Goal: Find specific page/section: Find specific page/section

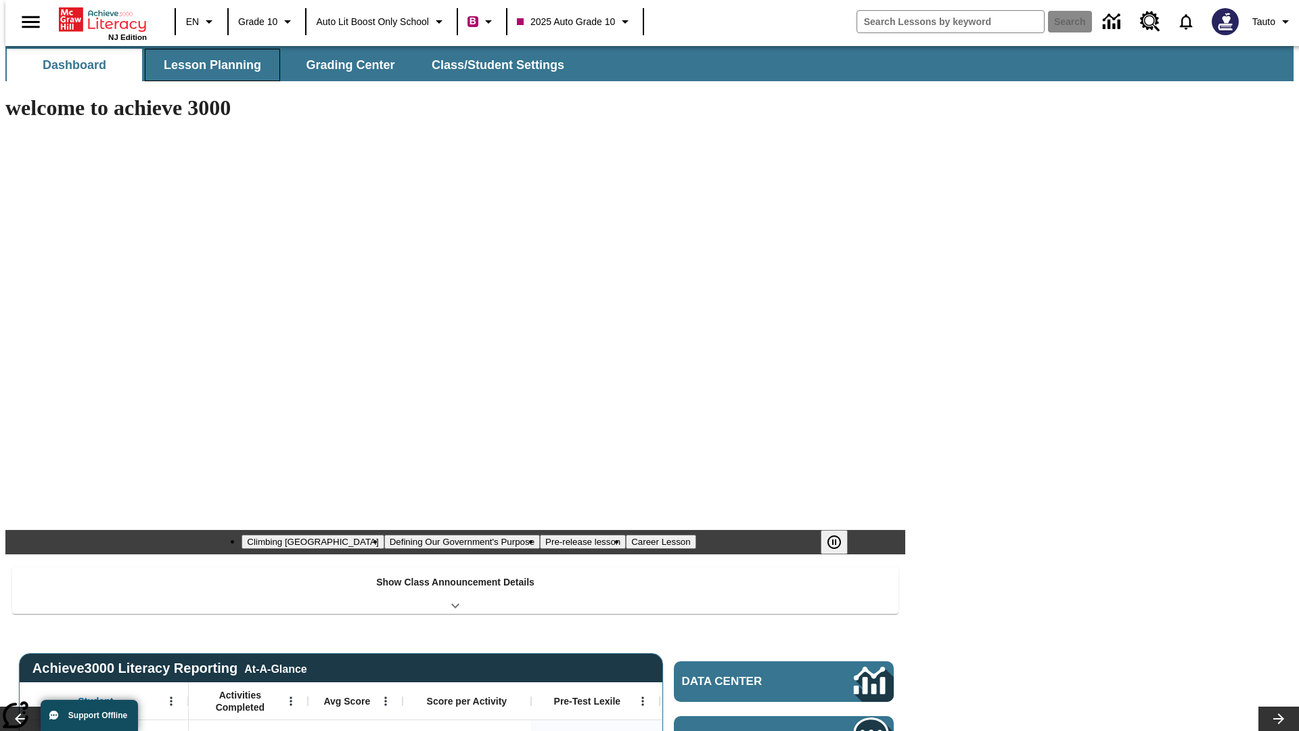
click at [207, 65] on button "Lesson Planning" at bounding box center [212, 65] width 135 height 32
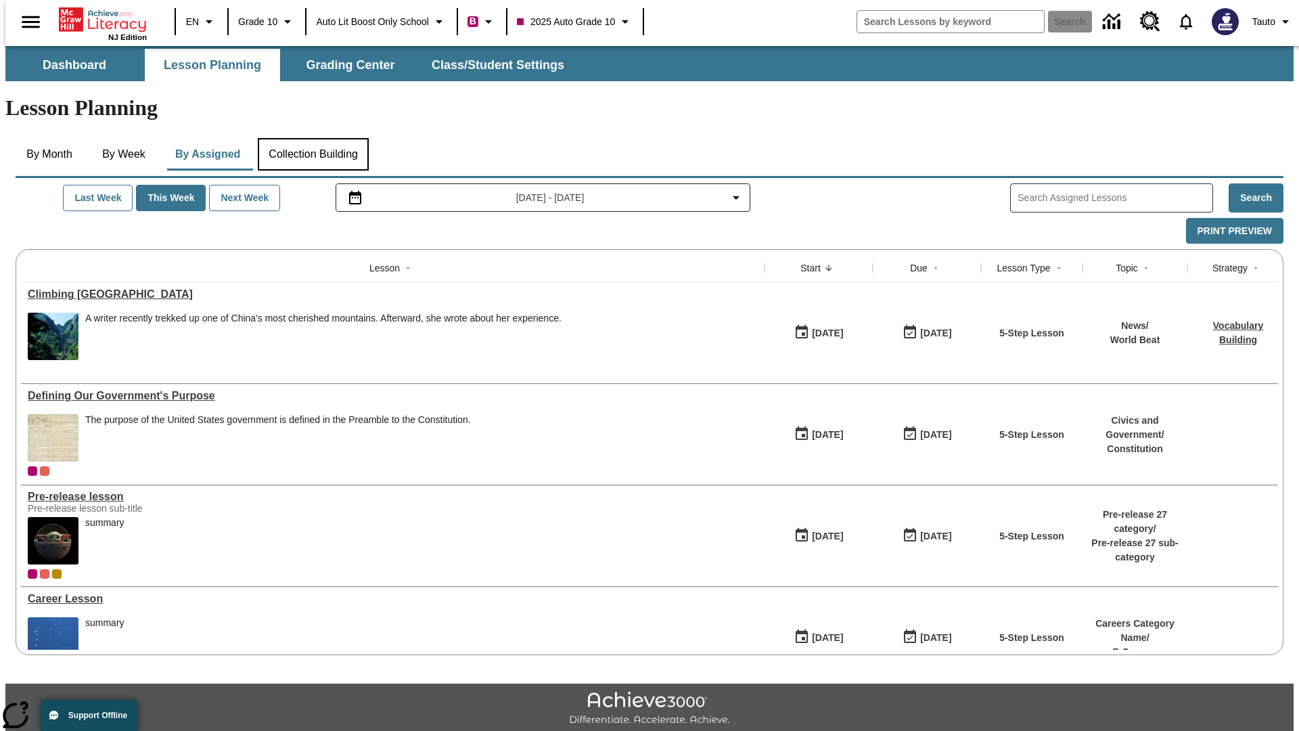
click at [313, 138] on button "Collection Building" at bounding box center [313, 154] width 111 height 32
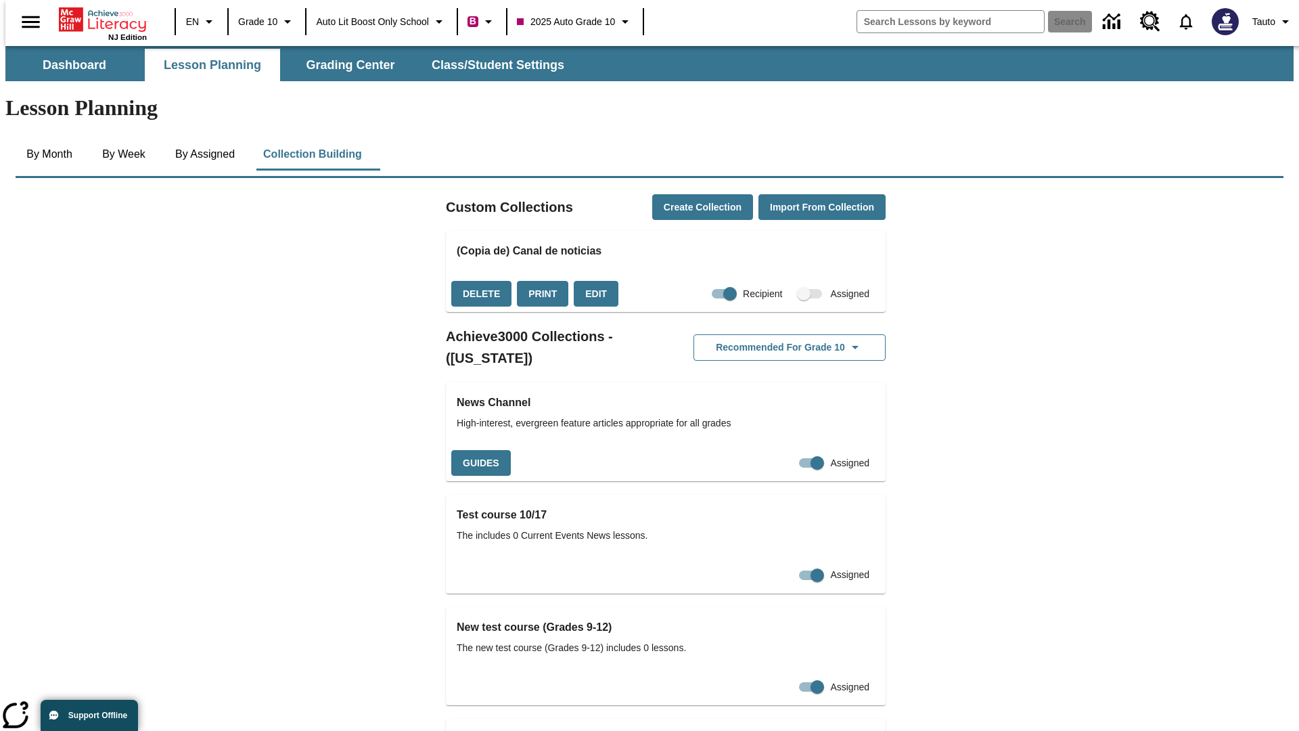
checkbox input "true"
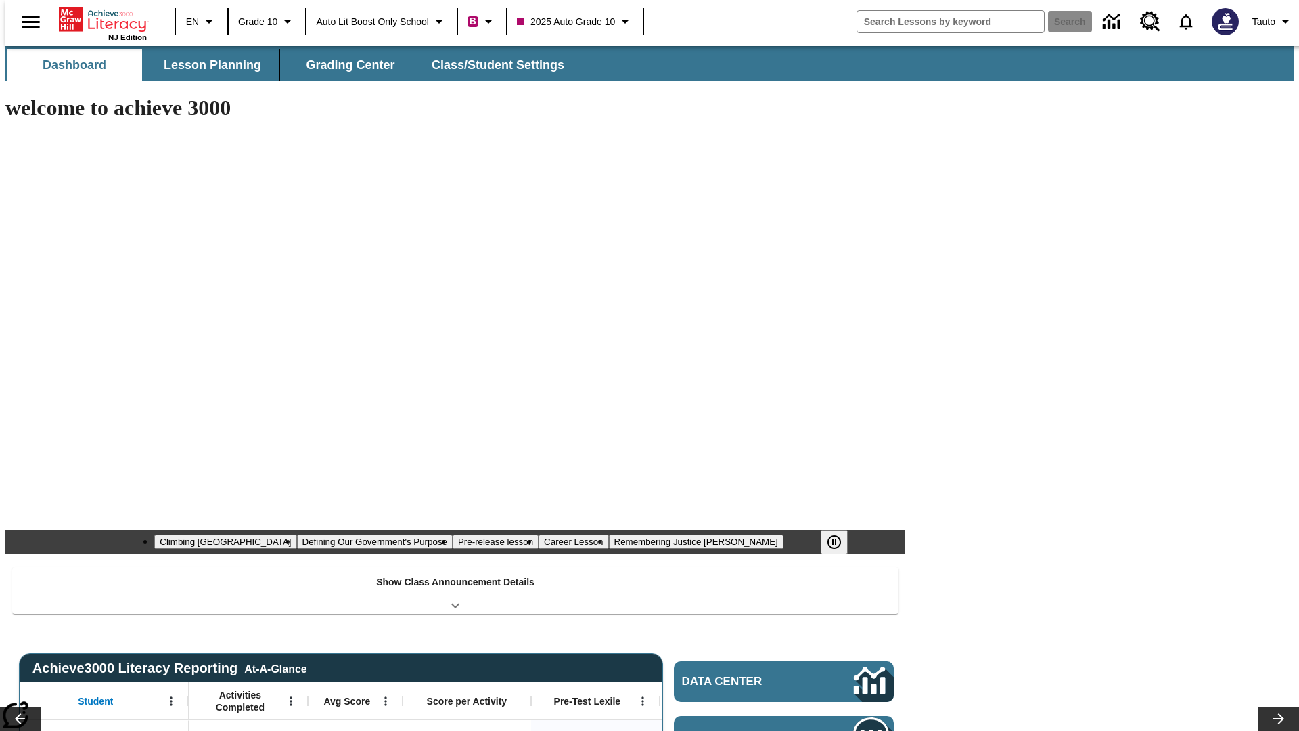
click at [207, 65] on button "Lesson Planning" at bounding box center [212, 65] width 135 height 32
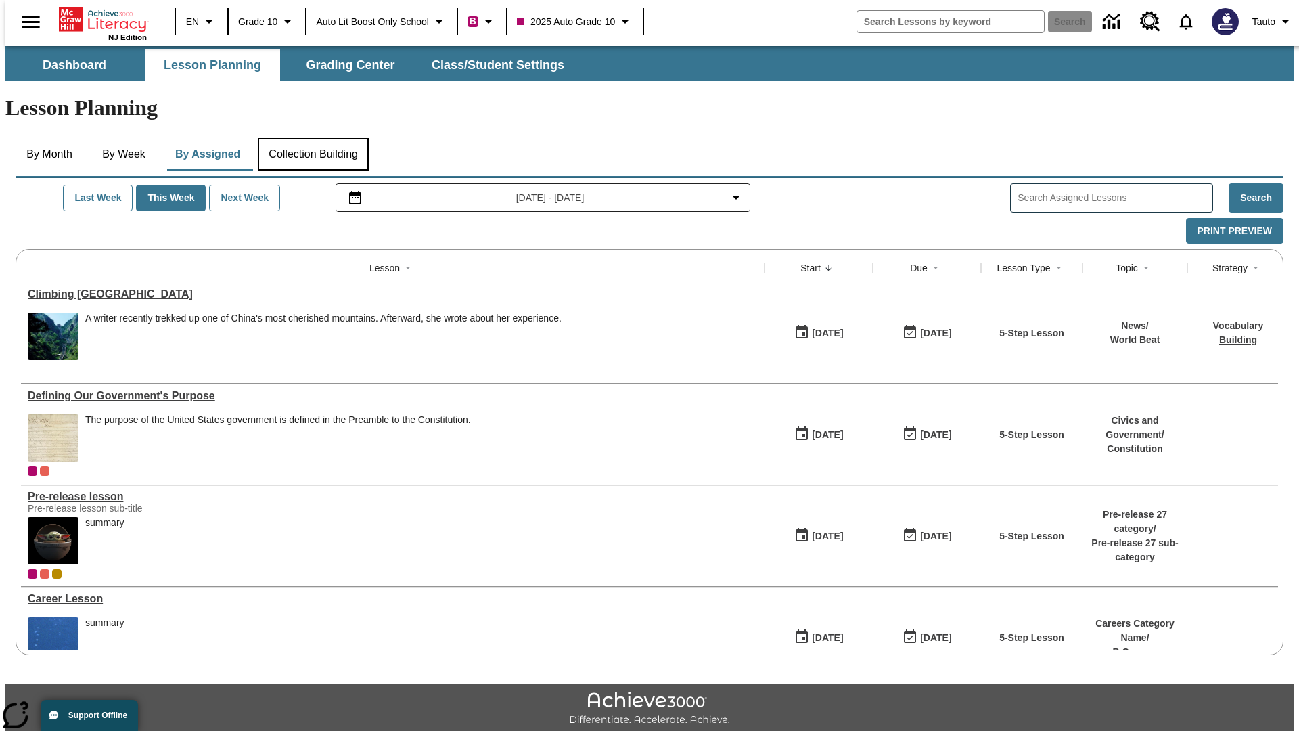
click at [313, 138] on button "Collection Building" at bounding box center [313, 154] width 111 height 32
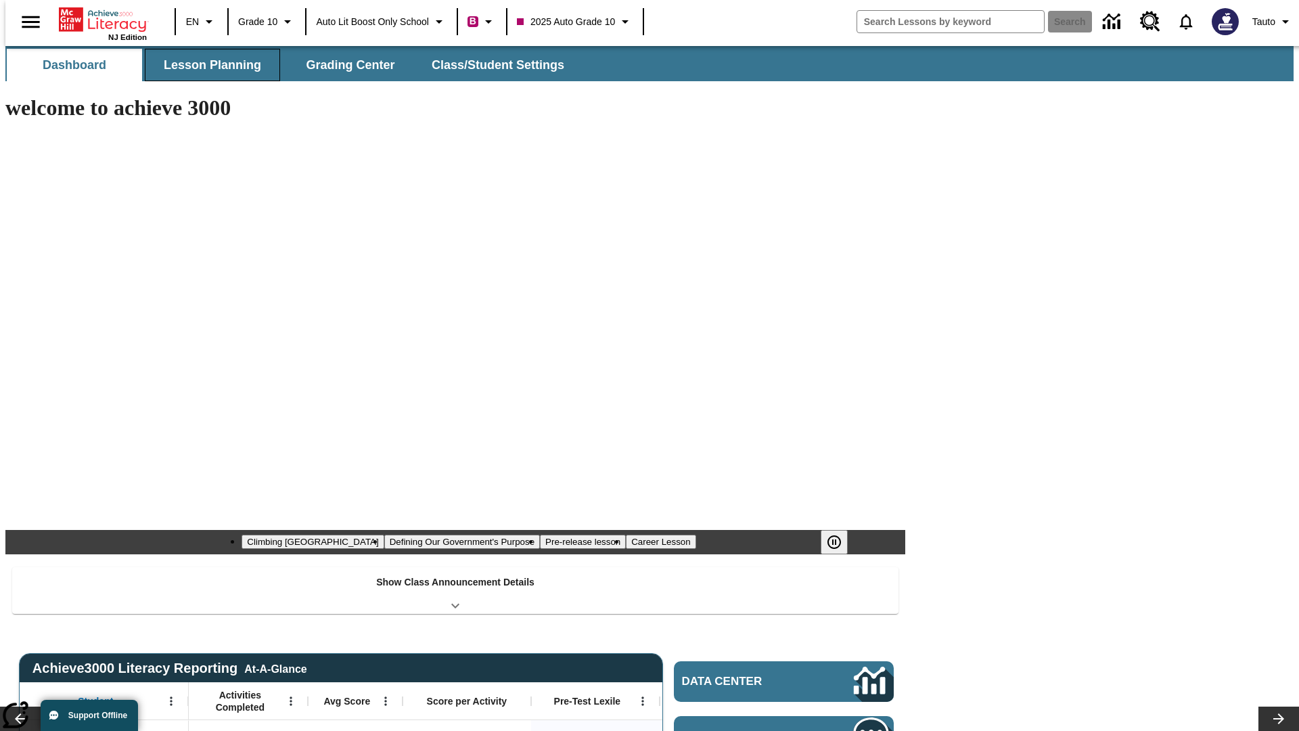
click at [207, 65] on button "Lesson Planning" at bounding box center [212, 65] width 135 height 32
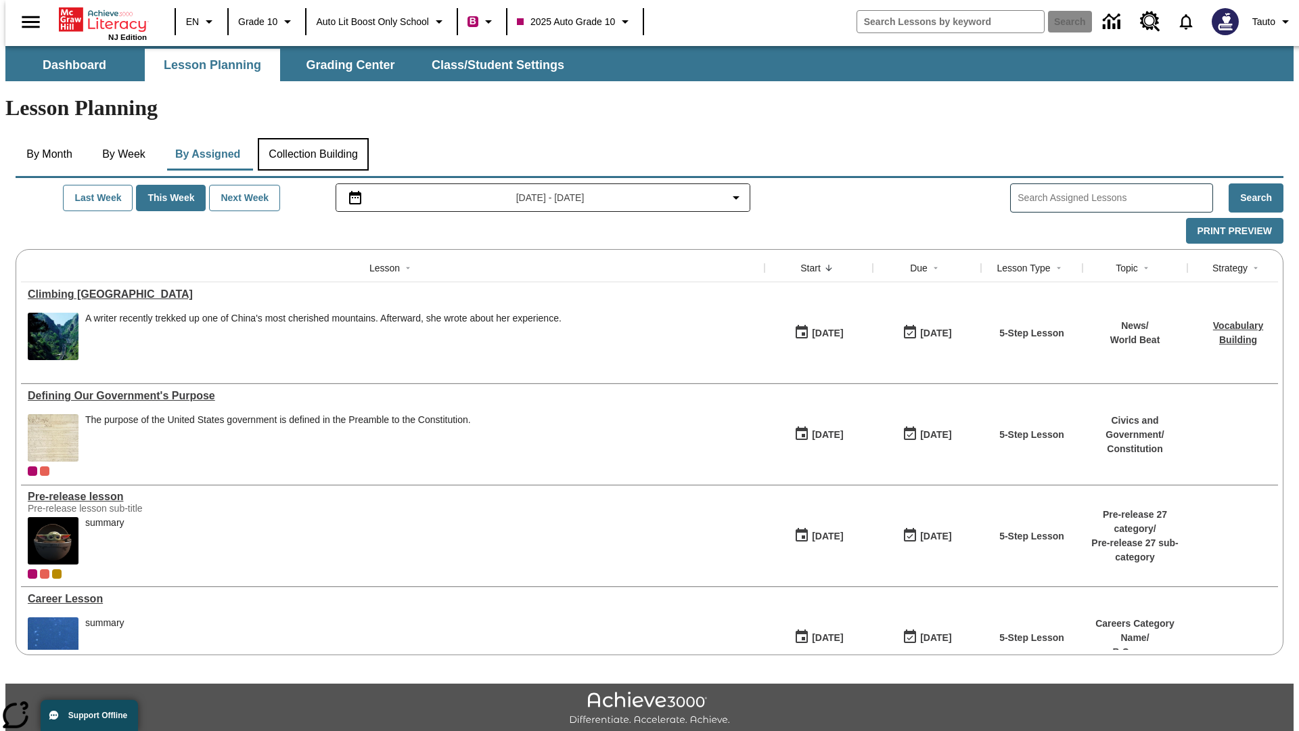
click at [313, 138] on button "Collection Building" at bounding box center [313, 154] width 111 height 32
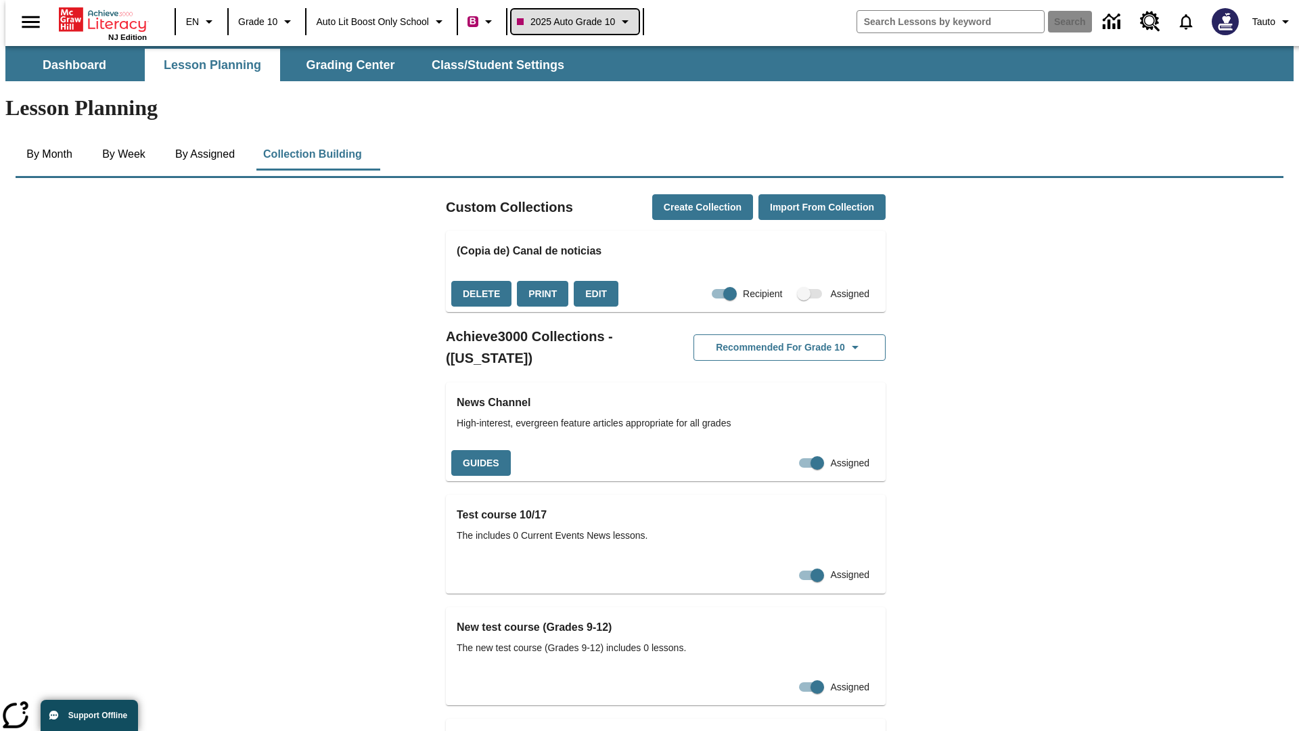
click at [579, 22] on span "2025 Auto Grade 10" at bounding box center [566, 22] width 98 height 14
